Goal: Find specific fact: Find specific fact

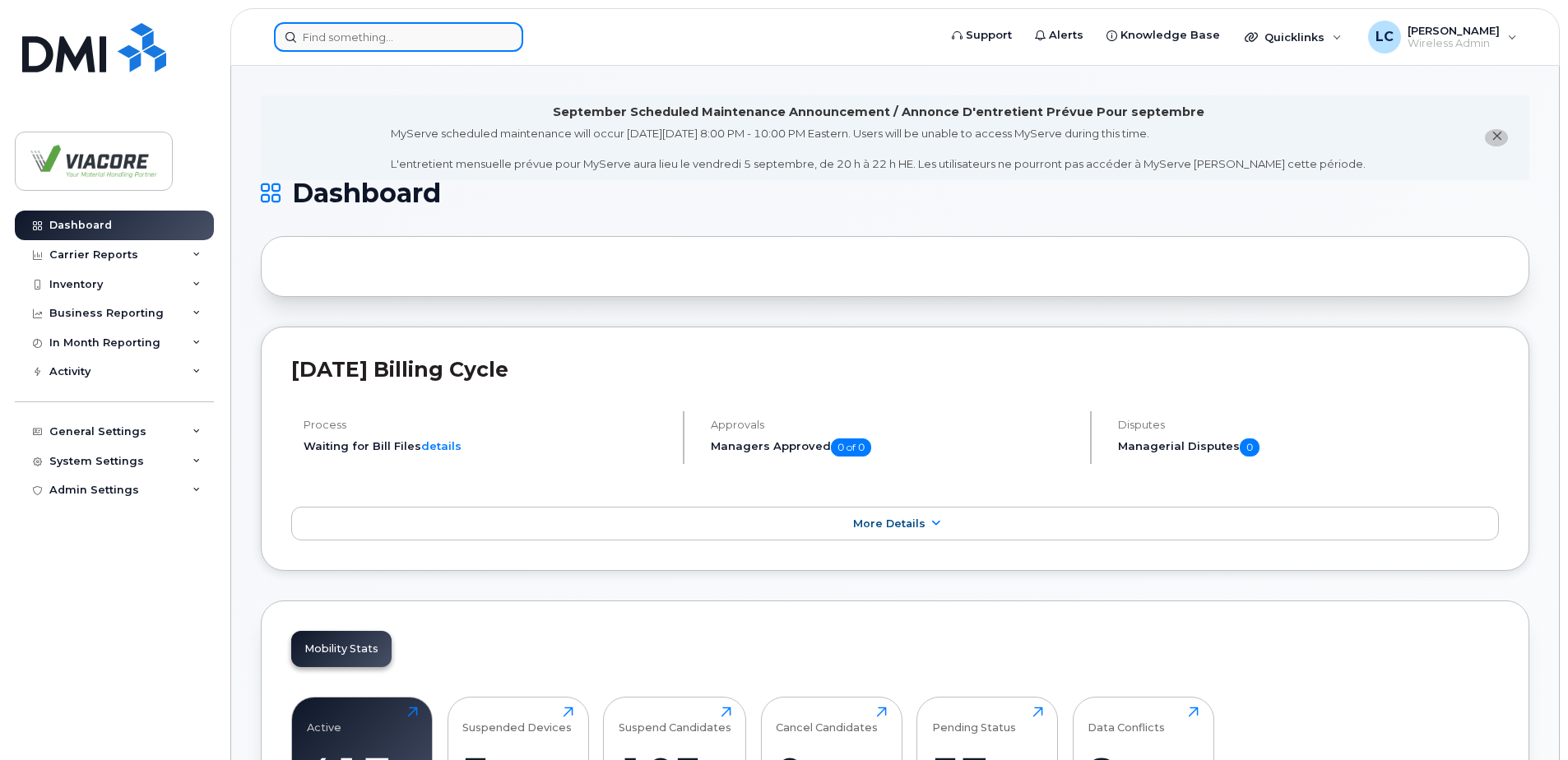
click at [447, 41] on input at bounding box center [398, 36] width 249 height 30
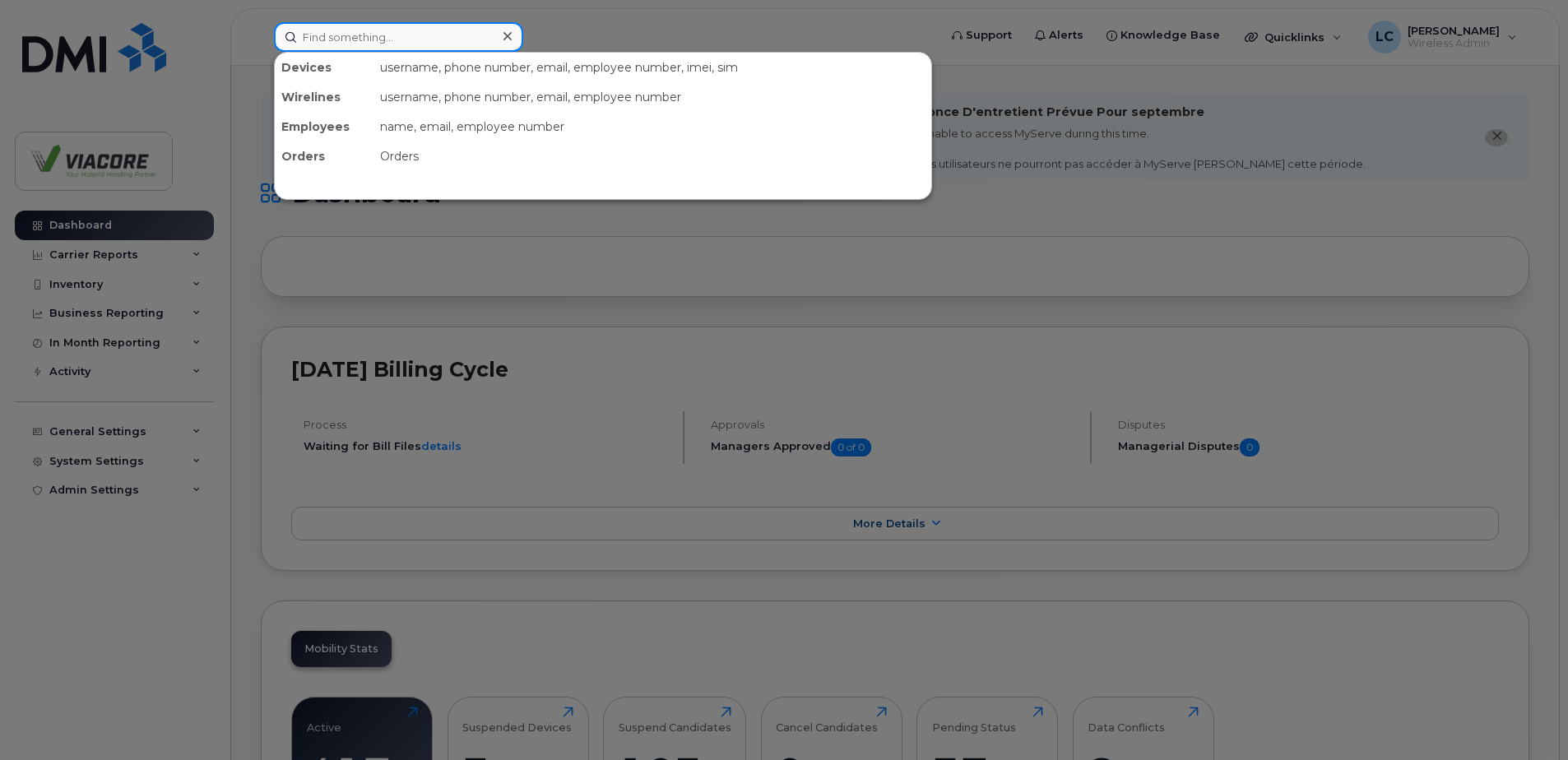
paste input "354965913771727"
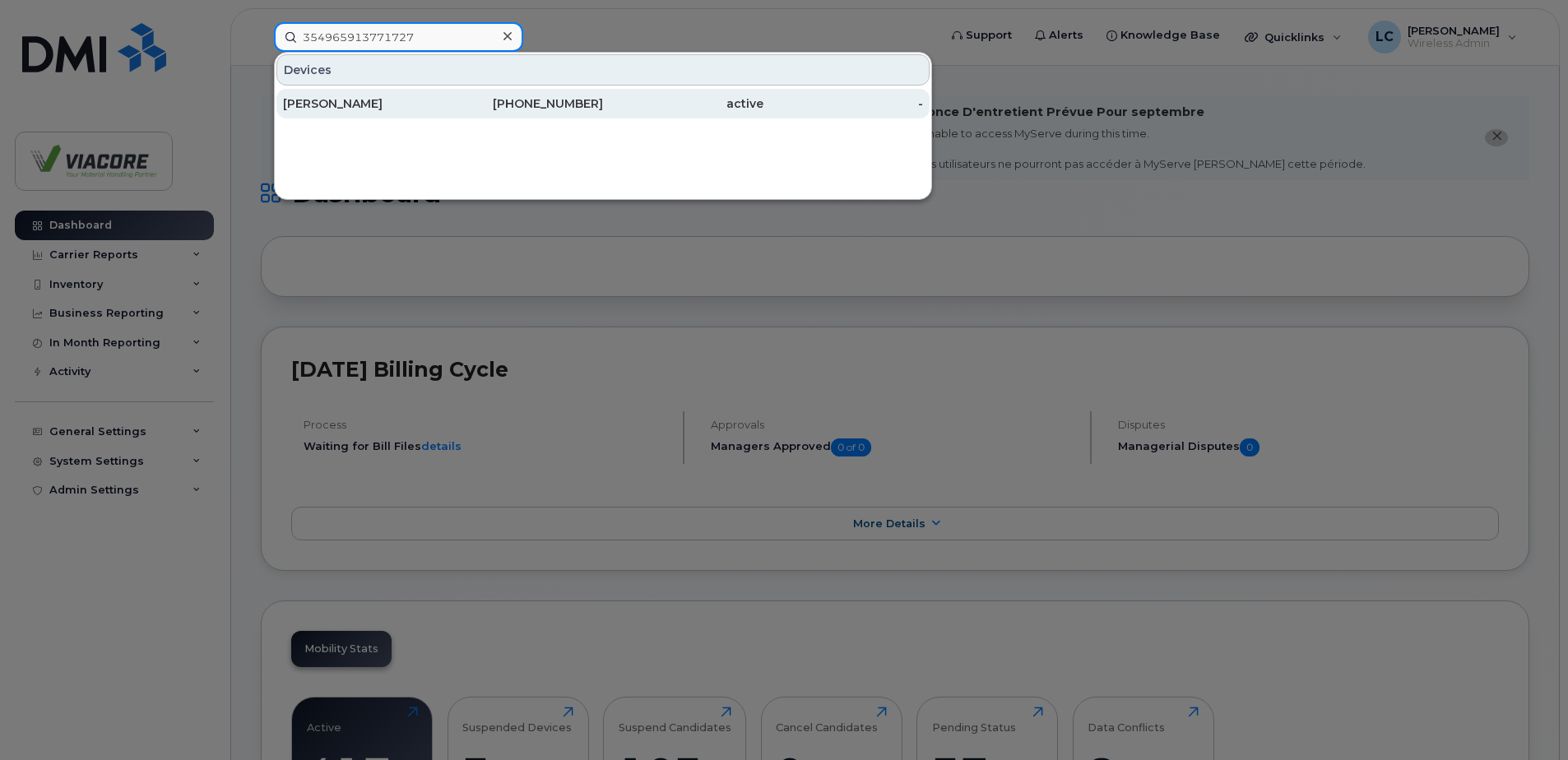
type input "354965913771727"
click at [340, 104] on div "[PERSON_NAME]" at bounding box center [362, 104] width 161 height 16
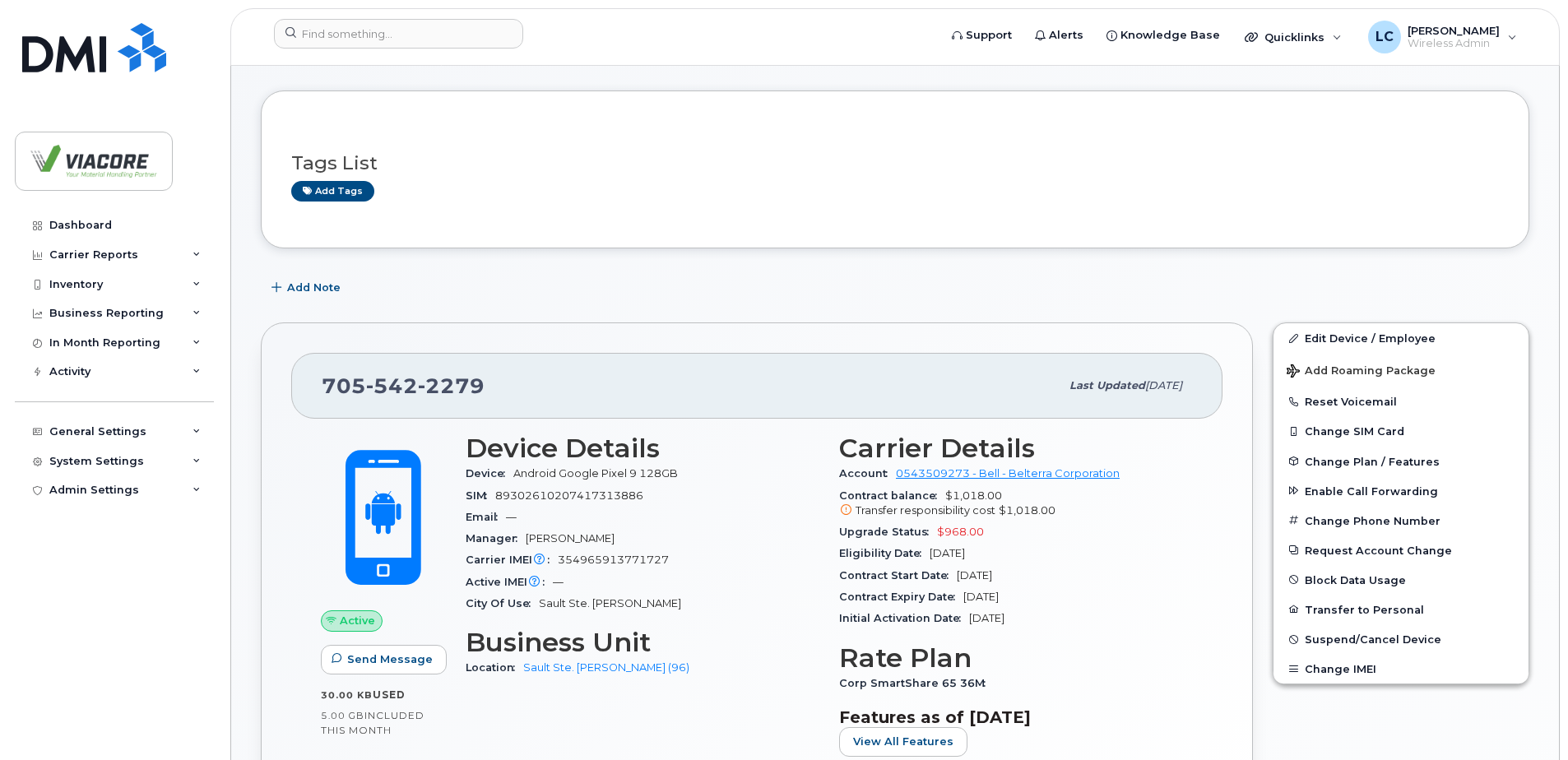
scroll to position [247, 0]
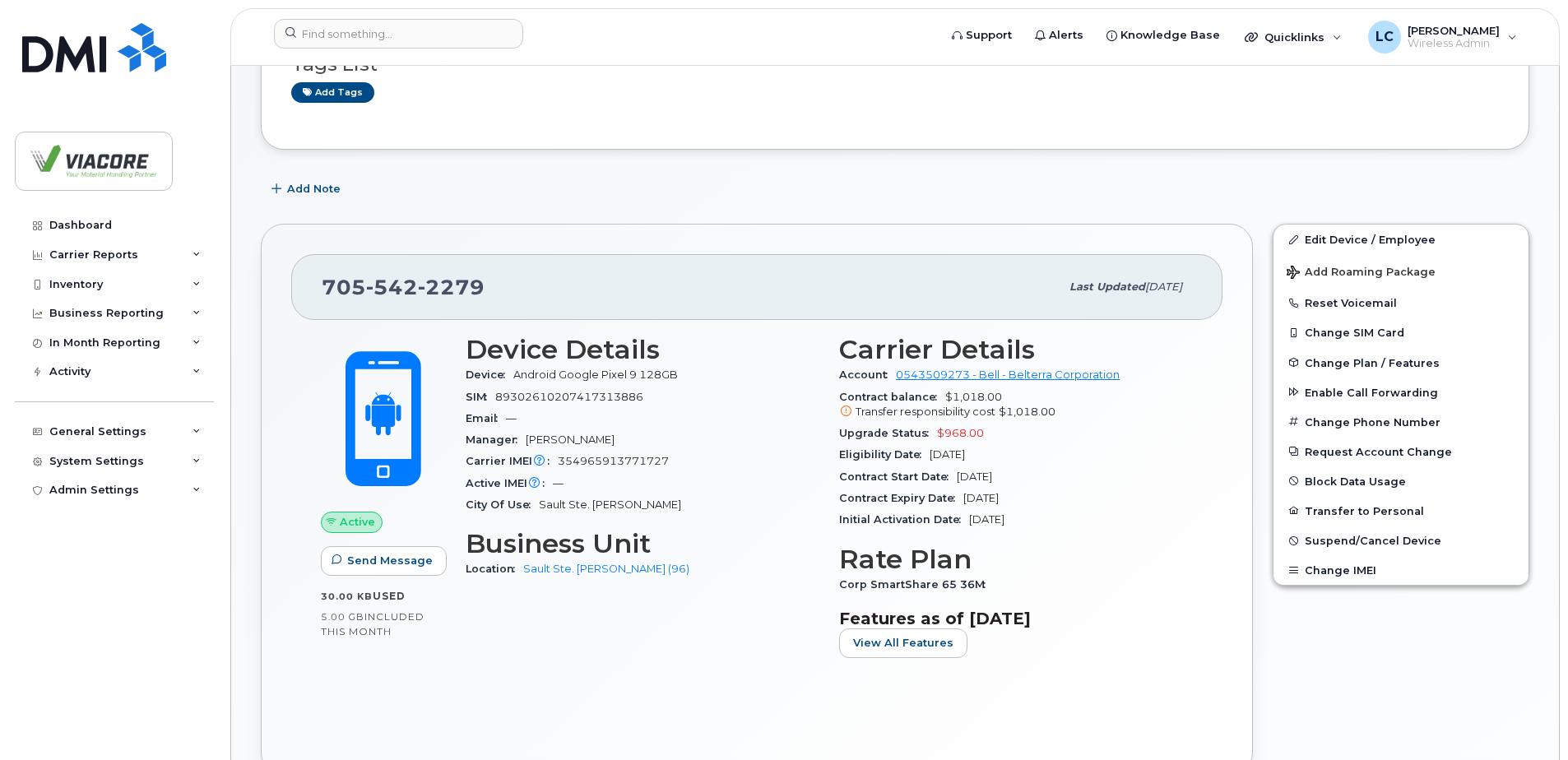
drag, startPoint x: 423, startPoint y: 273, endPoint x: 465, endPoint y: 275, distance: 42.0
click at [424, 273] on div "[PHONE_NUMBER]" at bounding box center [690, 287] width 738 height 35
drag, startPoint x: 481, startPoint y: 282, endPoint x: 299, endPoint y: 282, distance: 182.0
click at [299, 282] on div "[PHONE_NUMBER] Last updated [DATE]" at bounding box center [757, 287] width 931 height 65
copy span "[PHONE_NUMBER]"
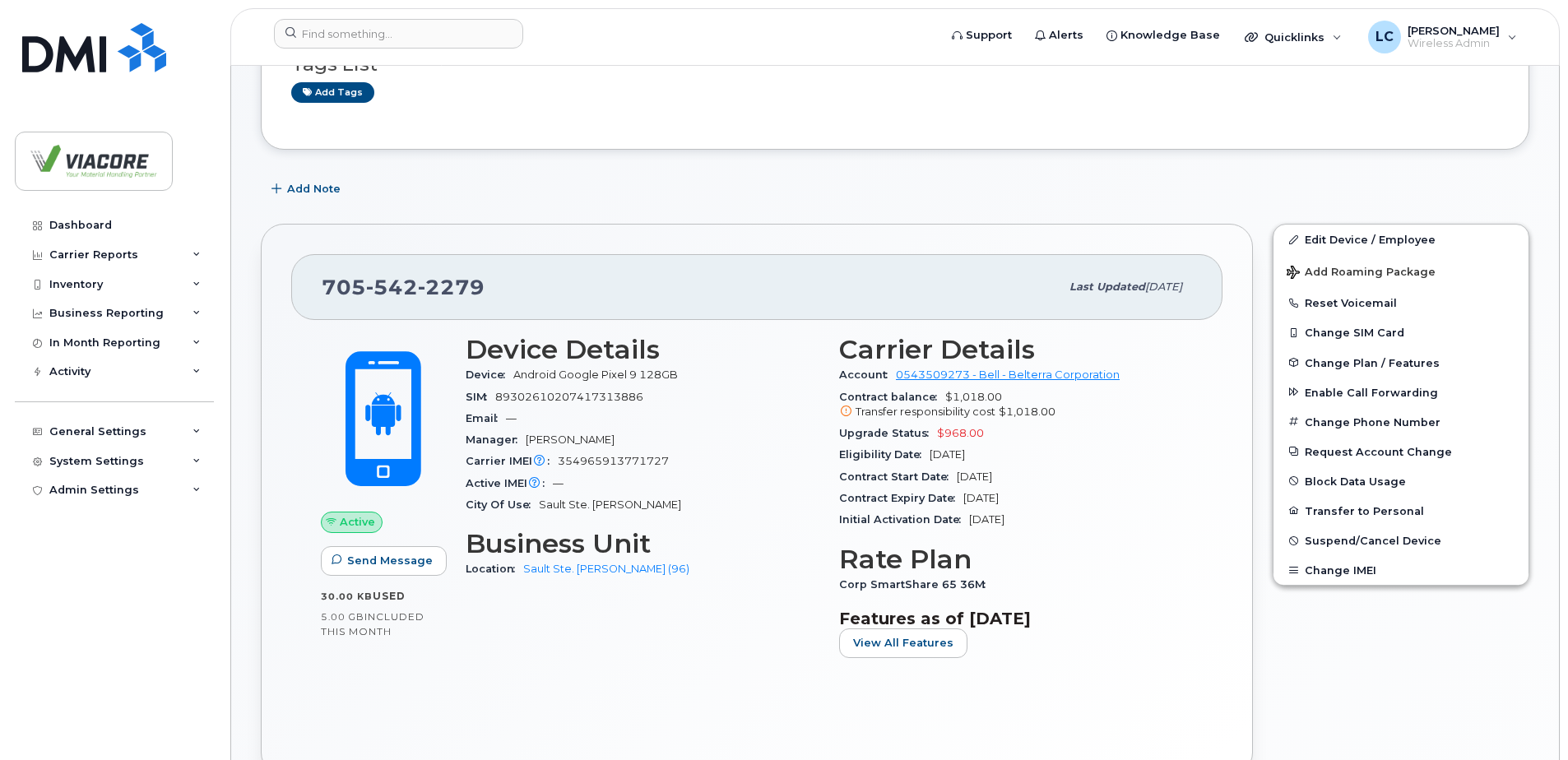
click at [633, 465] on span "354965913771727" at bounding box center [613, 461] width 111 height 13
copy span "354965913771727"
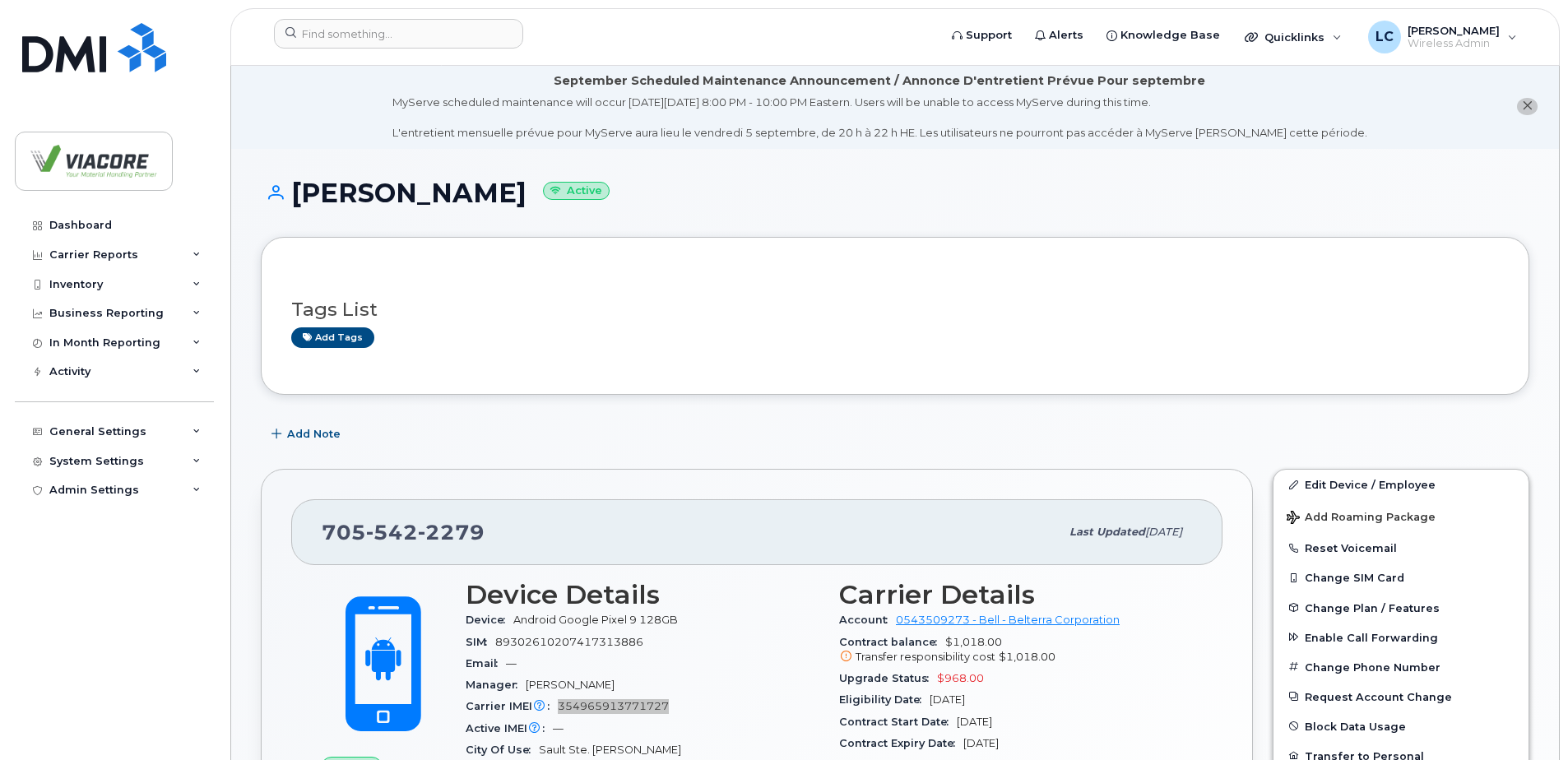
scroll to position [0, 0]
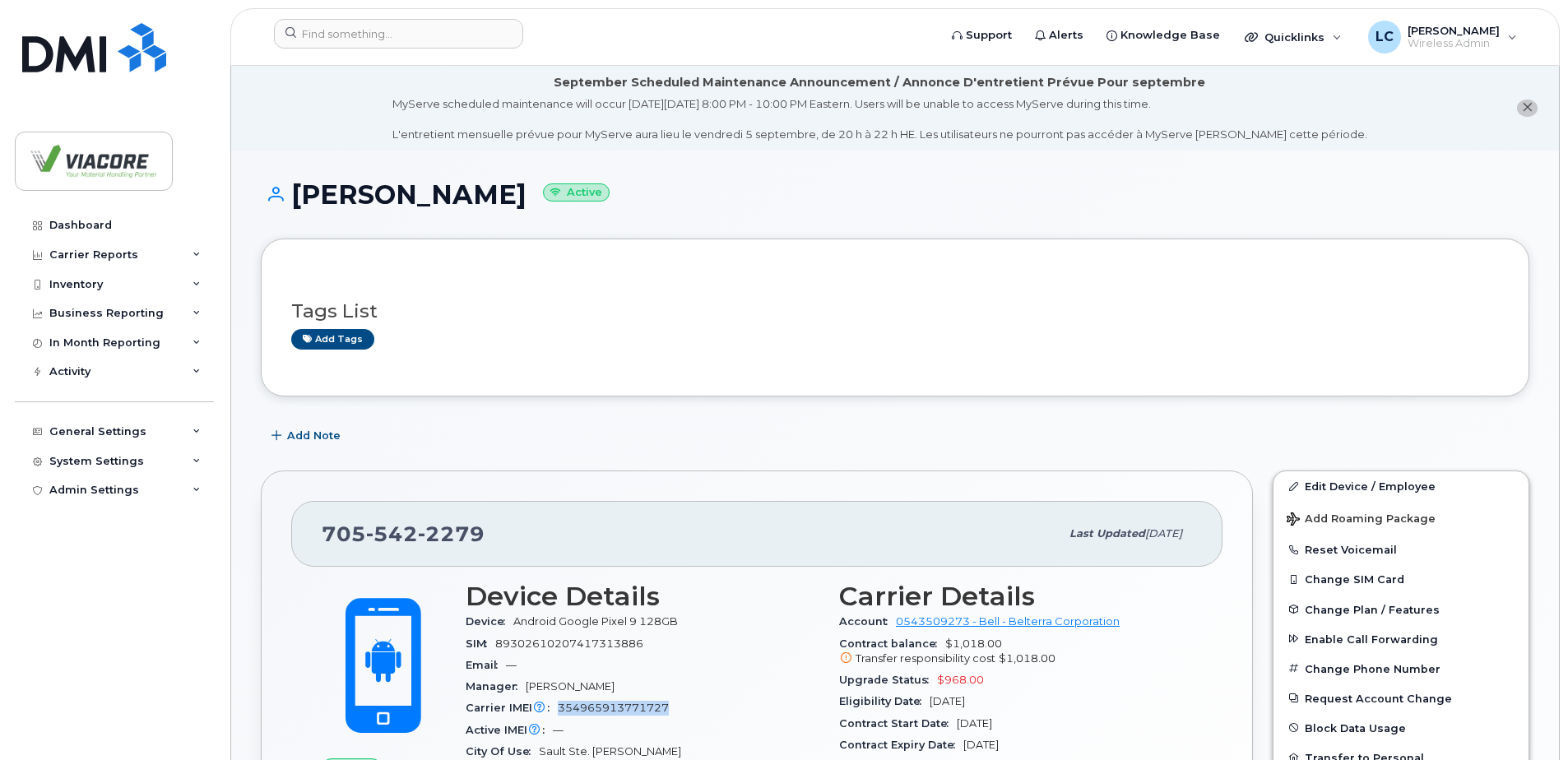
drag, startPoint x: 521, startPoint y: 201, endPoint x: 285, endPoint y: 197, distance: 236.0
click at [285, 197] on h1 "[PERSON_NAME] Active" at bounding box center [895, 194] width 1268 height 29
copy h1 "[PERSON_NAME]"
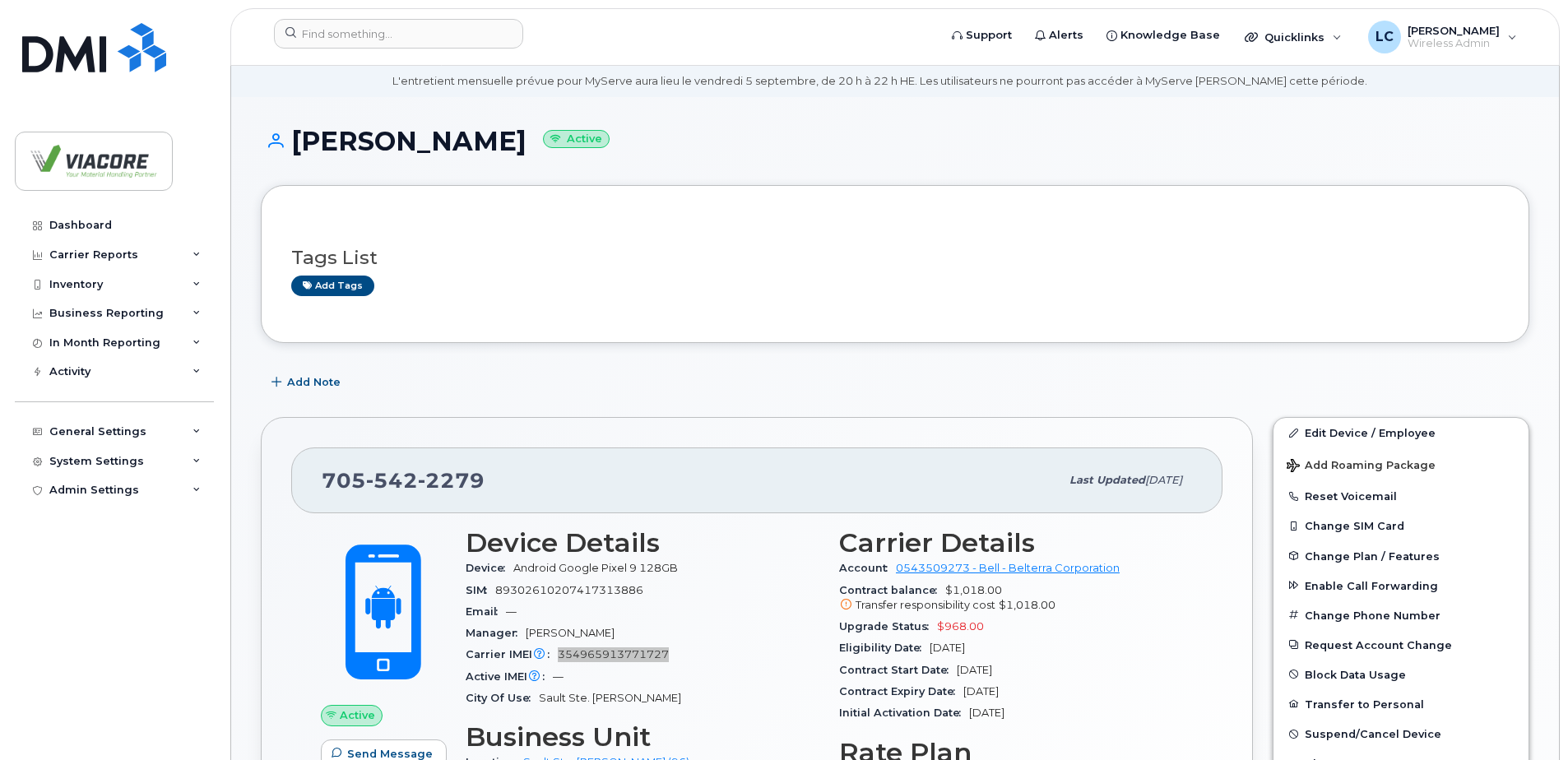
scroll to position [83, 0]
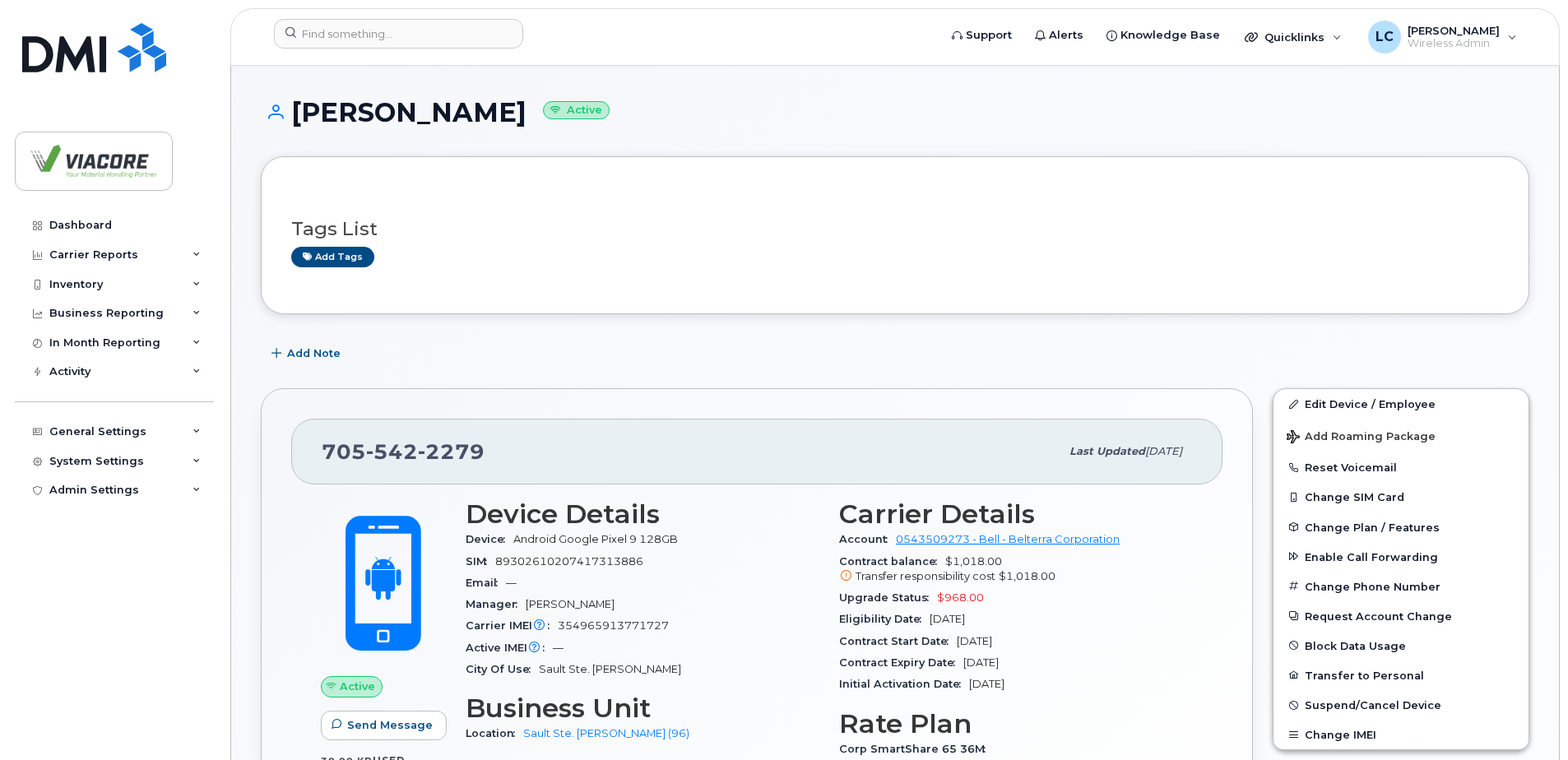
click at [615, 613] on div "Manager [PERSON_NAME]" at bounding box center [641, 605] width 353 height 22
click at [616, 624] on span "354965913771727" at bounding box center [613, 626] width 111 height 13
copy span "354965913771727"
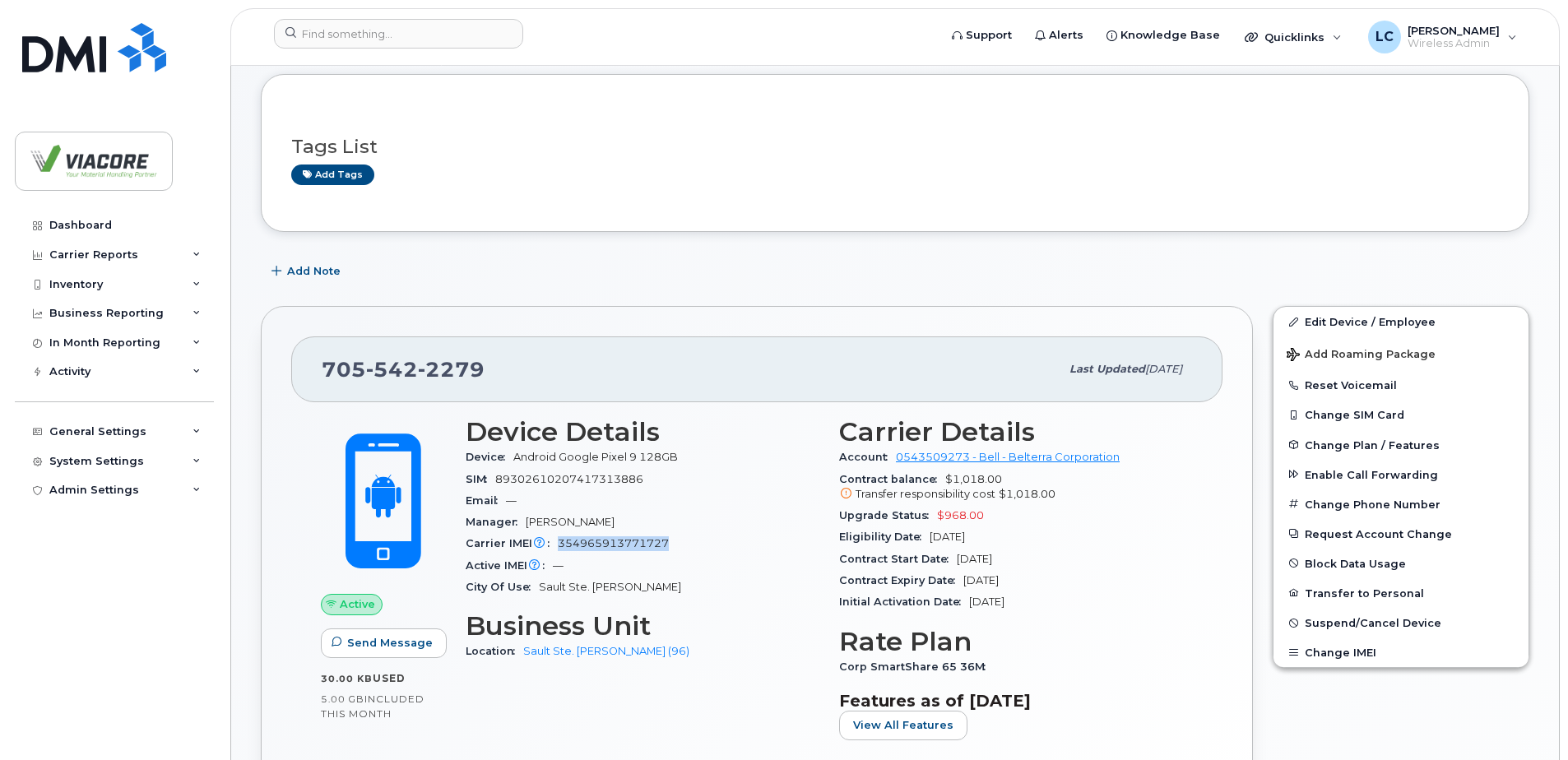
click at [384, 166] on div "Add tags" at bounding box center [888, 174] width 1195 height 21
drag, startPoint x: 491, startPoint y: 360, endPoint x: 296, endPoint y: 368, distance: 195.2
click at [296, 368] on div "[PHONE_NUMBER] Last updated [DATE]" at bounding box center [757, 369] width 931 height 65
copy span "[PHONE_NUMBER]"
click at [605, 544] on span "354965913771727" at bounding box center [613, 543] width 111 height 13
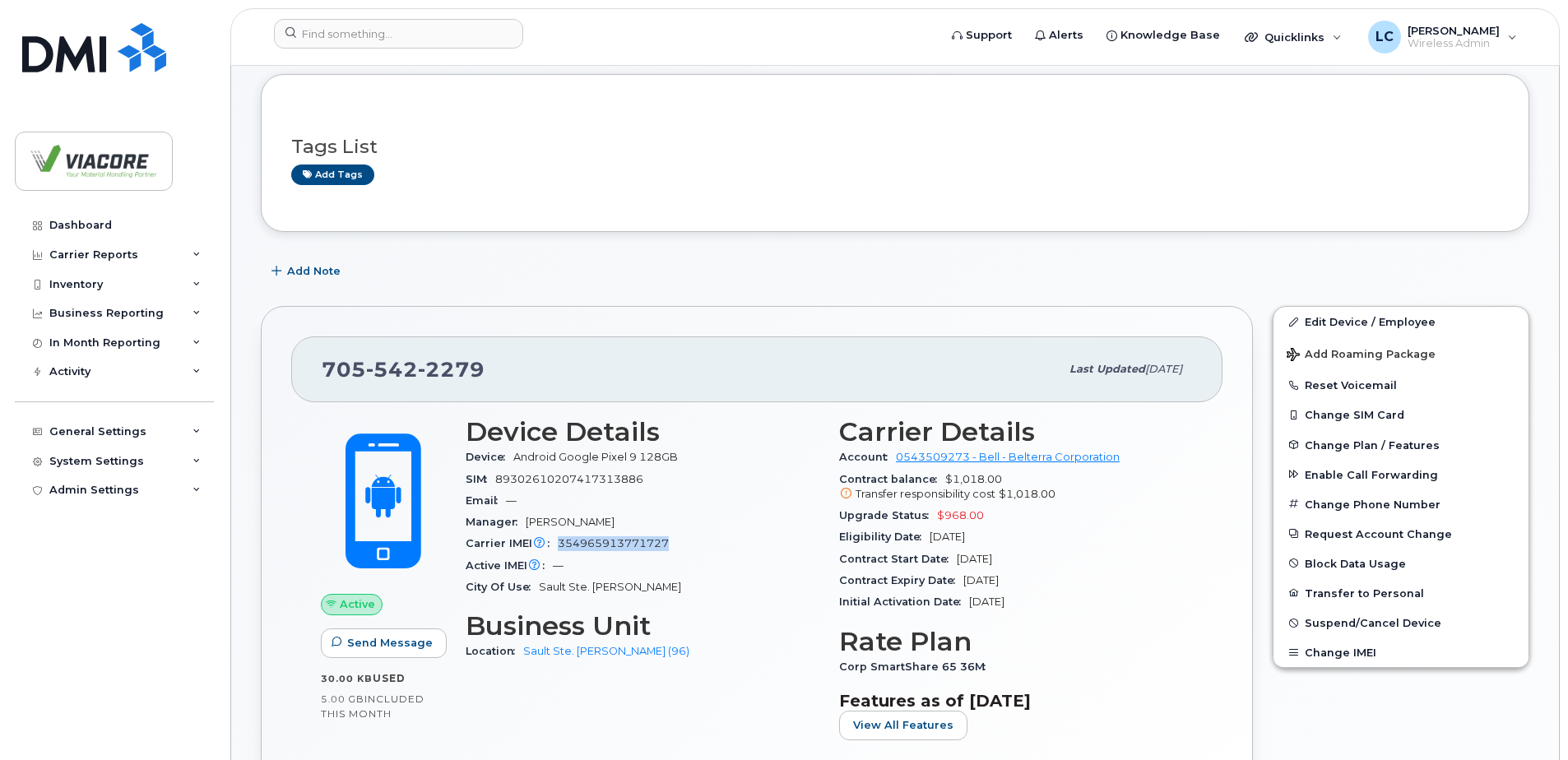
click at [605, 544] on span "354965913771727" at bounding box center [613, 543] width 111 height 13
copy span "354965913771727"
click at [742, 397] on div "[PHONE_NUMBER] Last updated [DATE]" at bounding box center [757, 369] width 931 height 65
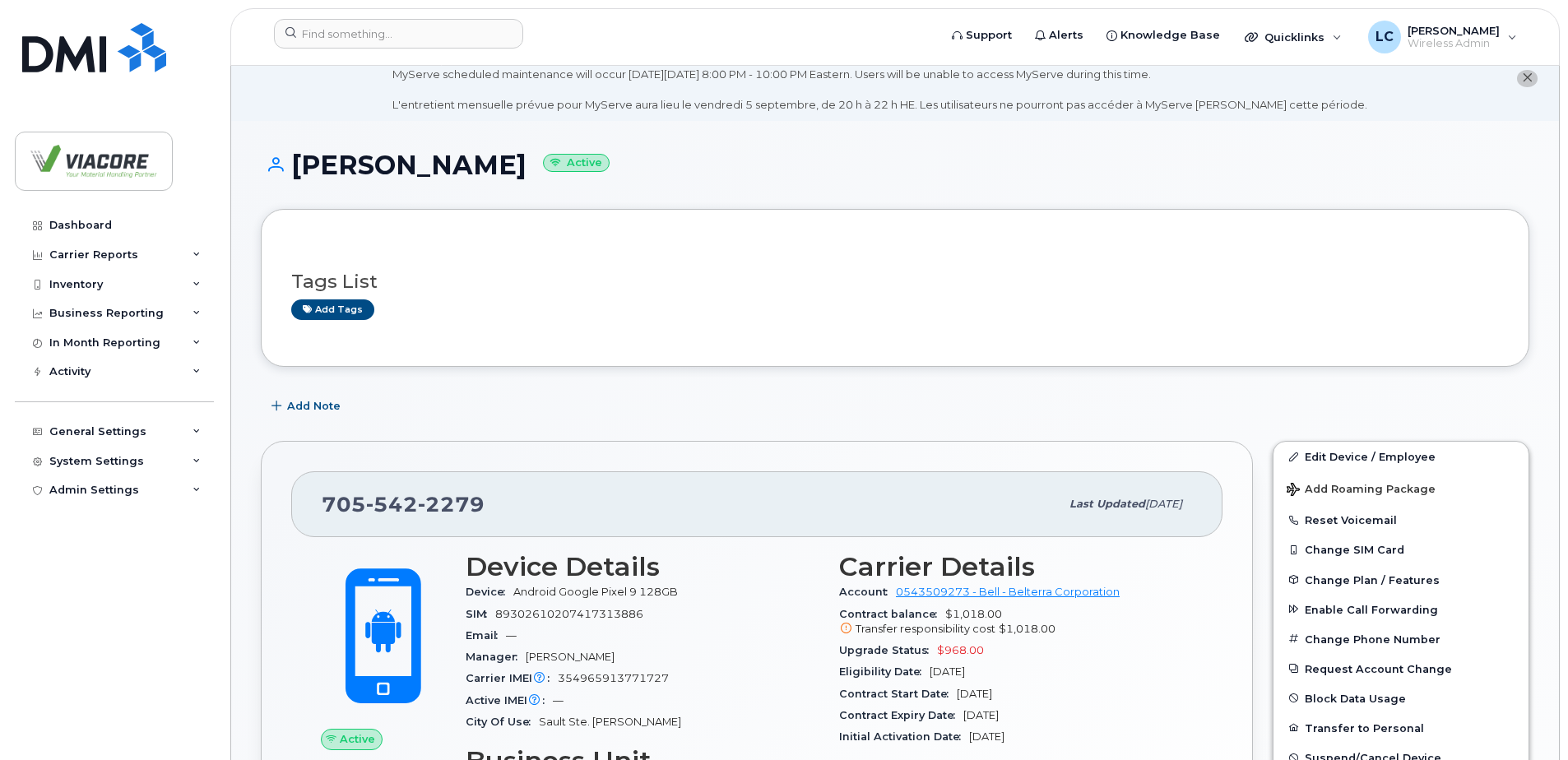
scroll to position [0, 0]
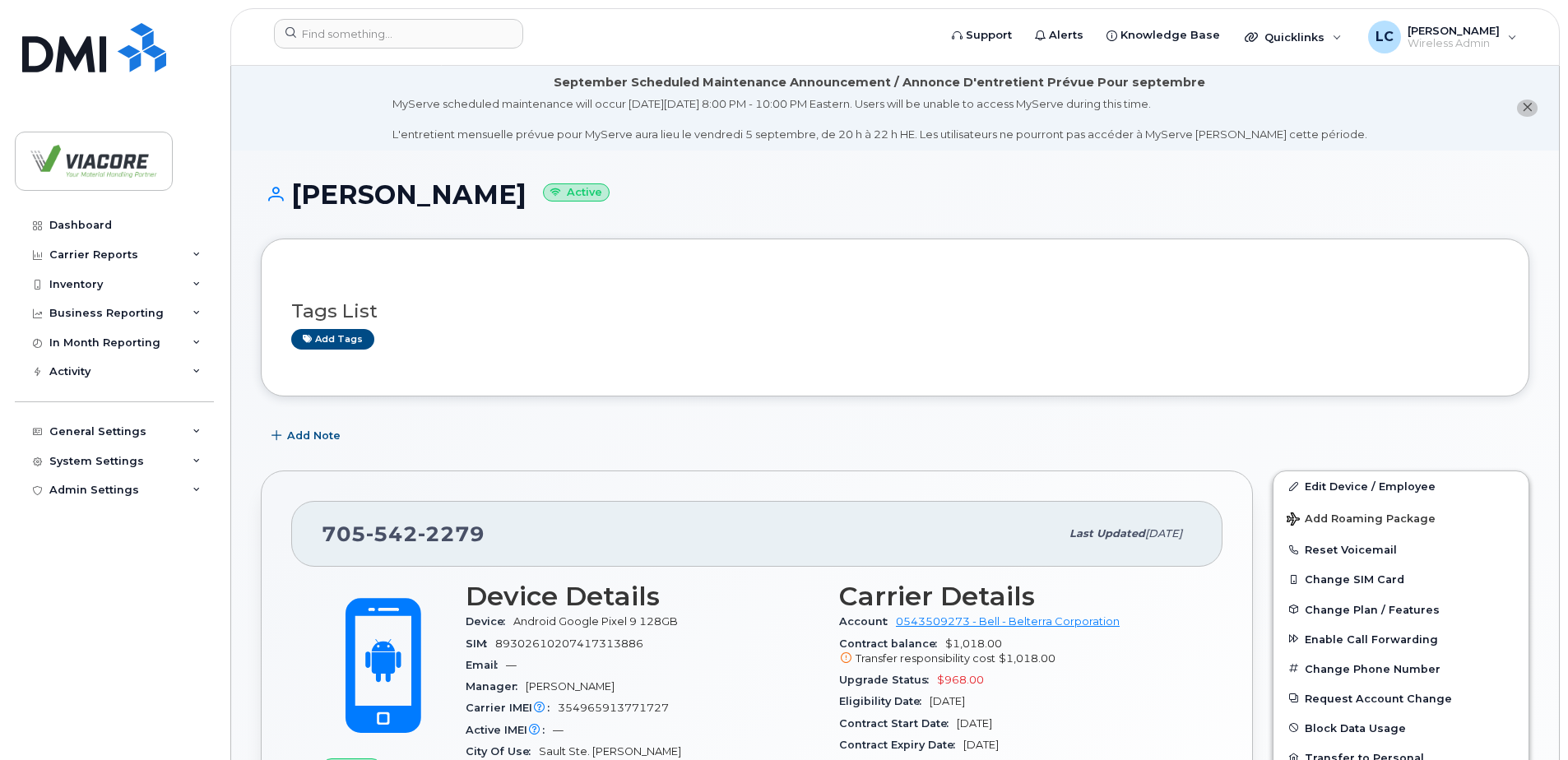
drag, startPoint x: 519, startPoint y: 200, endPoint x: 297, endPoint y: 202, distance: 222.0
click at [297, 202] on h1 "[PERSON_NAME] Active" at bounding box center [895, 194] width 1268 height 29
copy h1 "[PERSON_NAME]"
click at [632, 697] on div "Carrier IMEI Carrier IMEI is reported during the last billing cycle or change o…" at bounding box center [641, 708] width 353 height 22
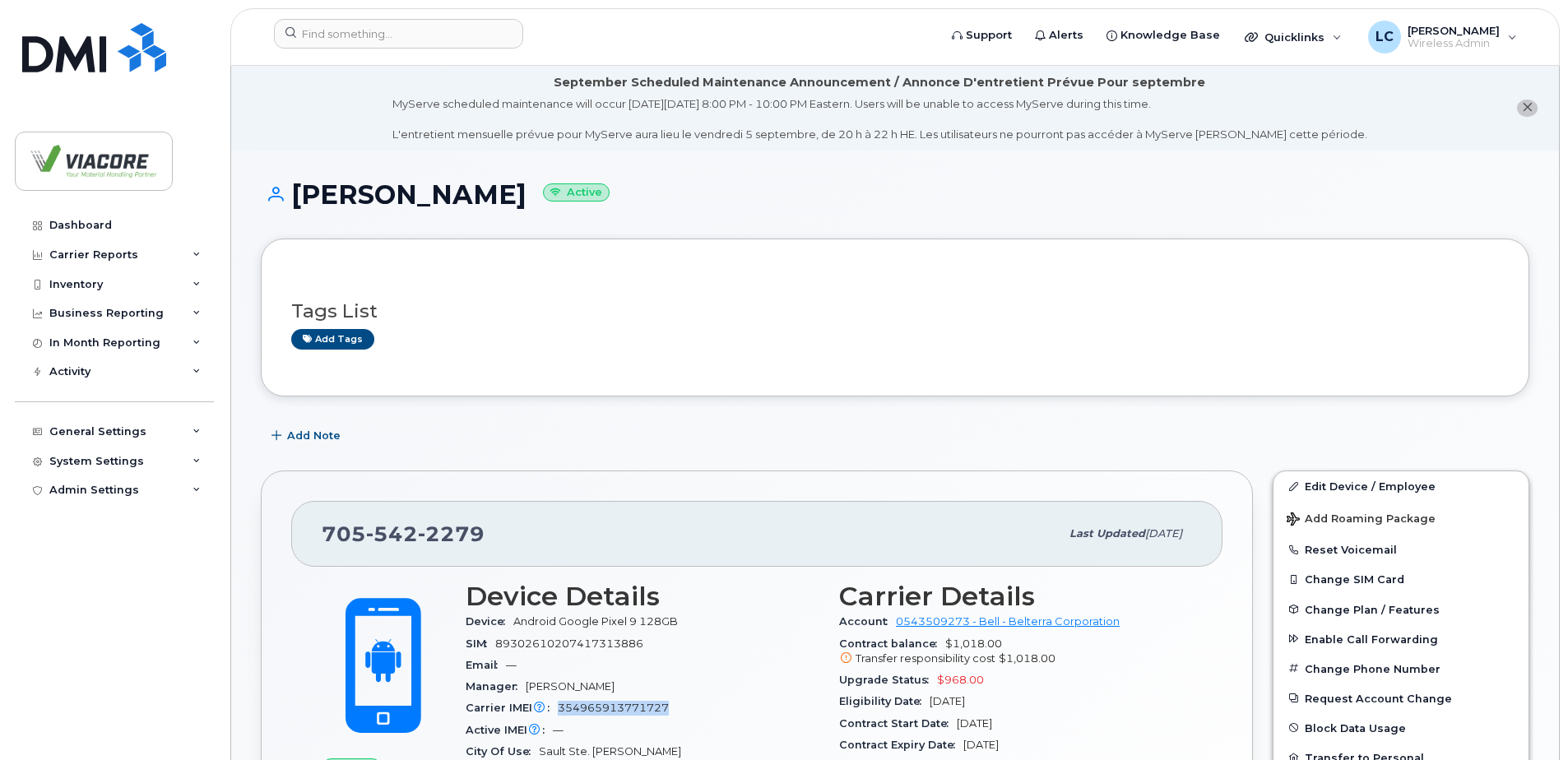
copy span "354965913771727"
